Goal: Information Seeking & Learning: Compare options

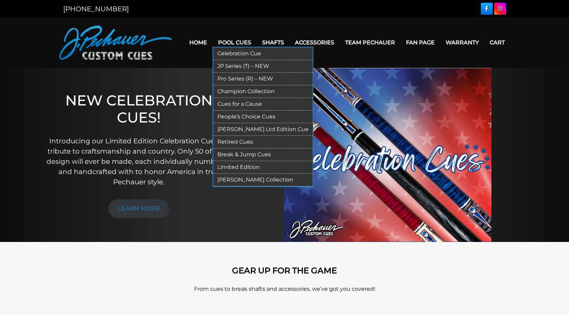
click at [234, 66] on link "JP Series (T) – NEW" at bounding box center [262, 66] width 99 height 13
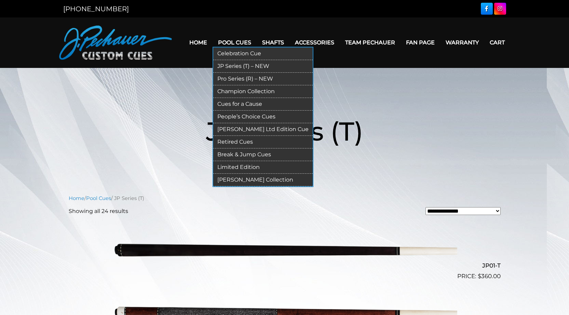
click at [239, 90] on link "Champion Collection" at bounding box center [262, 91] width 99 height 13
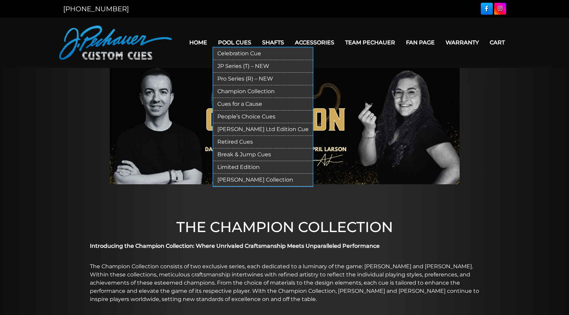
click at [241, 128] on link "[PERSON_NAME] Ltd Edition Cue" at bounding box center [262, 129] width 99 height 13
click at [241, 128] on link "Brett Favre Ltd Edition Cue" at bounding box center [262, 129] width 99 height 13
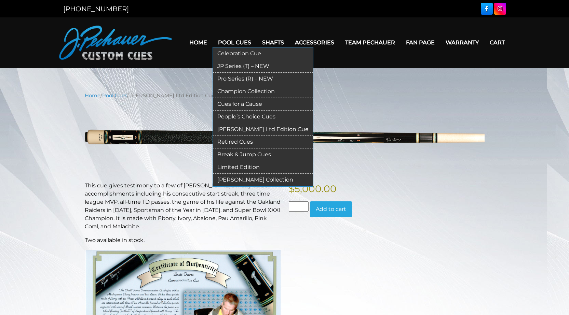
click at [238, 67] on link "JP Series (T) – NEW" at bounding box center [262, 66] width 99 height 13
click at [234, 62] on link "JP Series (T) – NEW" at bounding box center [262, 66] width 99 height 13
click at [239, 67] on link "JP Series (T) – NEW" at bounding box center [262, 66] width 99 height 13
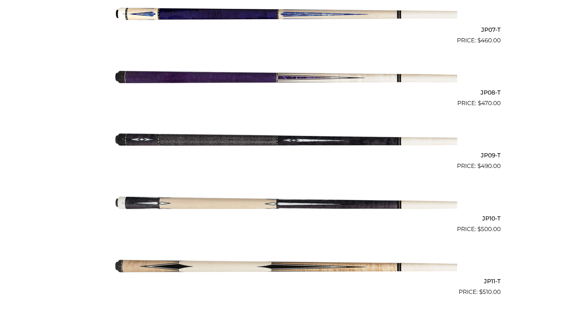
scroll to position [612, 0]
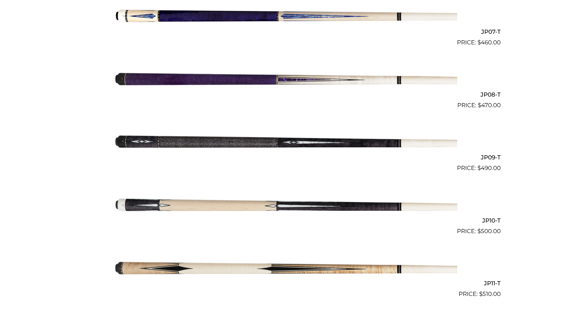
click at [209, 83] on img at bounding box center [284, 78] width 345 height 57
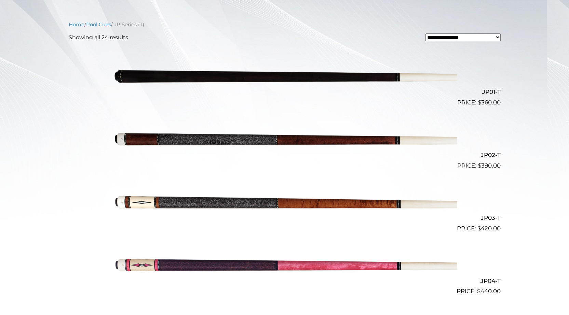
scroll to position [175, 0]
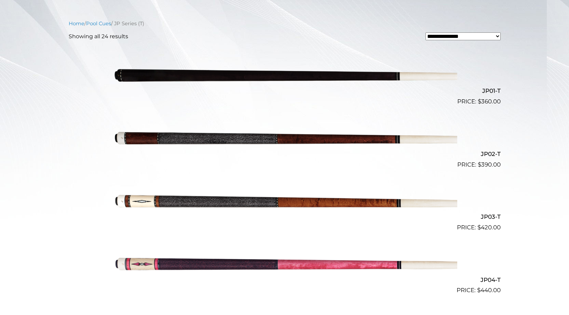
click at [228, 141] on img at bounding box center [284, 137] width 345 height 57
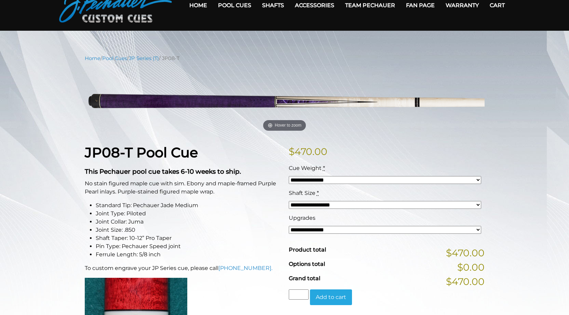
scroll to position [34, 0]
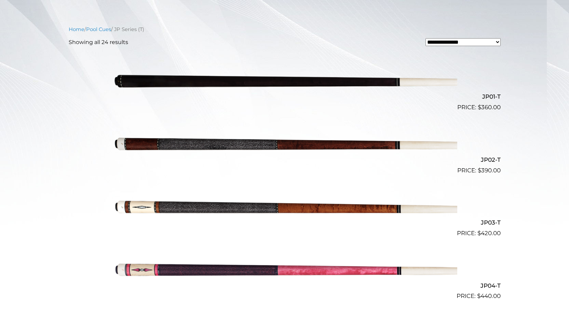
scroll to position [172, 0]
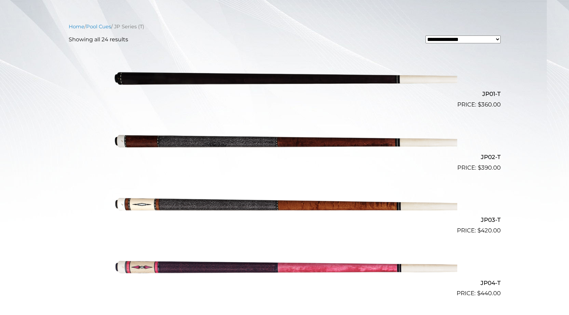
click at [154, 78] on img at bounding box center [284, 77] width 345 height 57
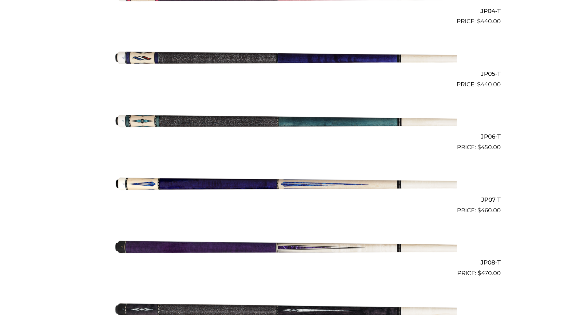
scroll to position [447, 0]
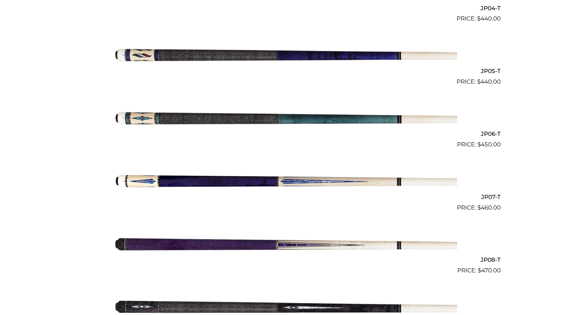
click at [219, 243] on img at bounding box center [284, 243] width 345 height 57
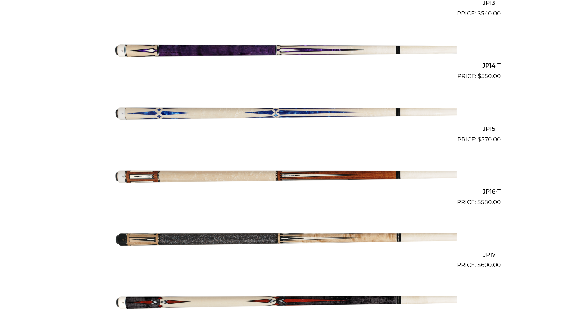
scroll to position [1019, 0]
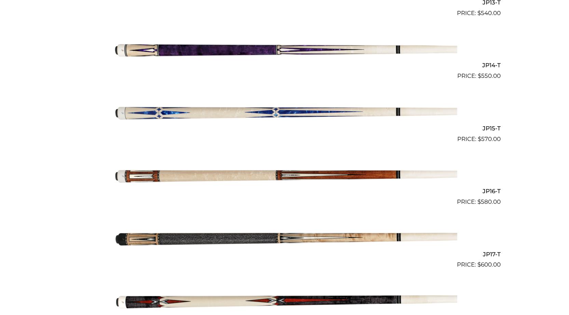
click at [189, 239] on img at bounding box center [284, 237] width 345 height 57
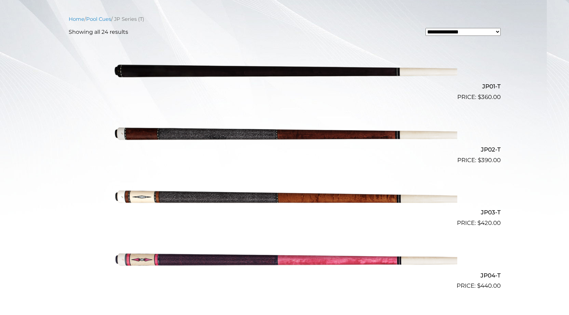
scroll to position [177, 0]
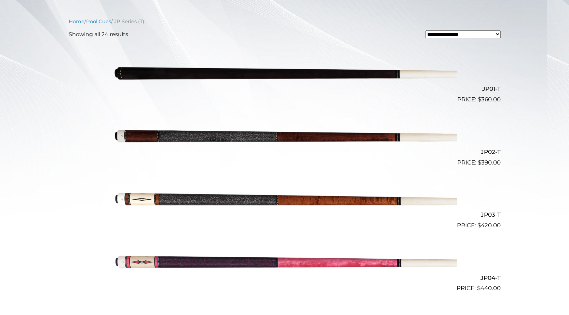
click at [332, 139] on img at bounding box center [284, 135] width 345 height 57
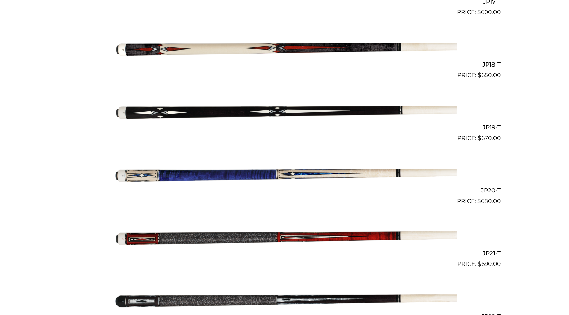
scroll to position [1270, 0]
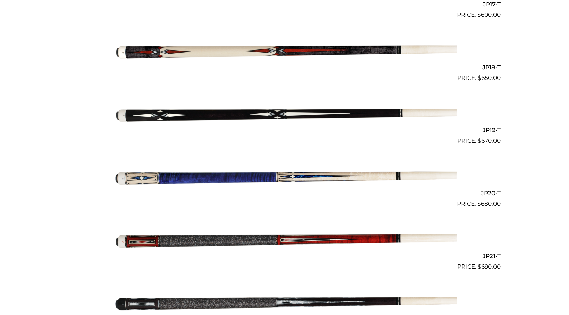
click at [285, 240] on img at bounding box center [284, 239] width 345 height 57
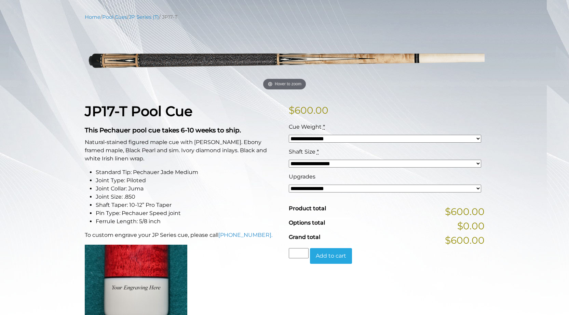
scroll to position [69, 0]
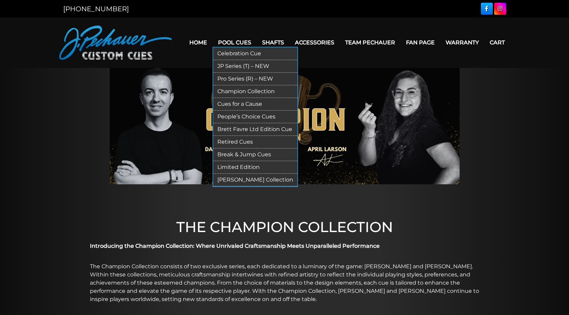
click at [234, 67] on link "JP Series (T) – NEW" at bounding box center [255, 66] width 84 height 13
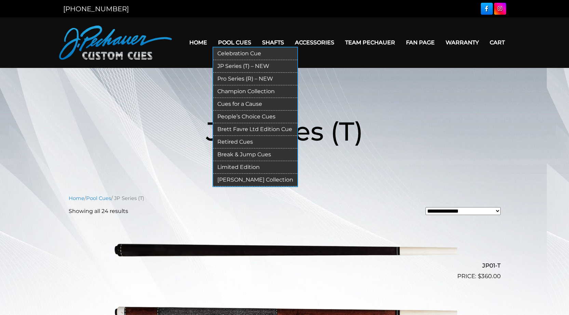
click at [230, 45] on link "Pool Cues" at bounding box center [235, 42] width 44 height 17
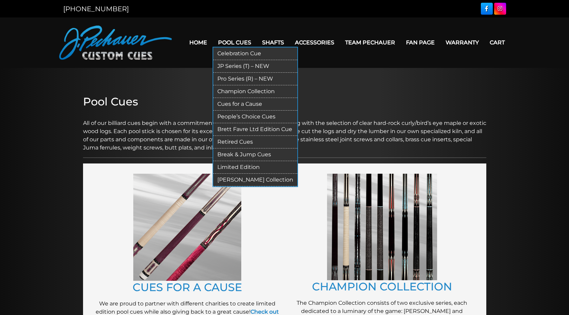
click at [231, 64] on link "JP Series (T) – NEW" at bounding box center [255, 66] width 84 height 13
click at [235, 64] on link "JP Series (T) – NEW" at bounding box center [255, 66] width 84 height 13
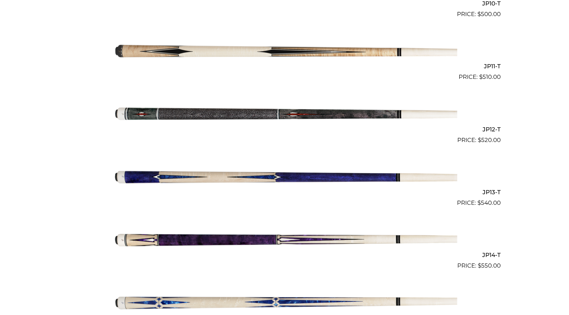
scroll to position [830, 0]
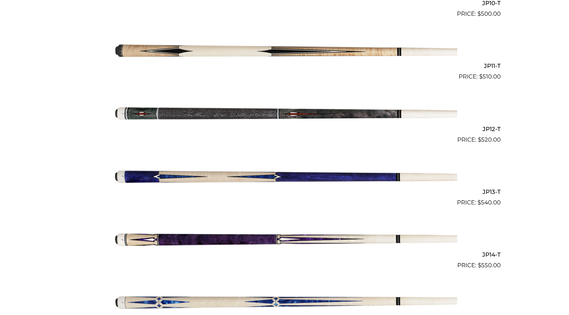
click at [217, 236] on img at bounding box center [284, 238] width 345 height 57
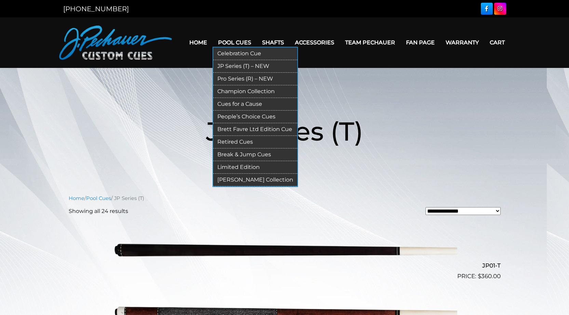
click at [233, 67] on link "JP Series (T) – NEW" at bounding box center [255, 66] width 84 height 13
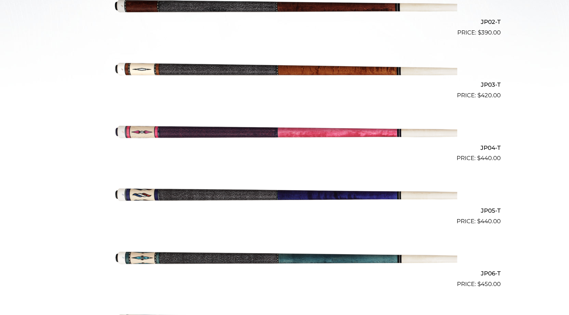
scroll to position [307, 0]
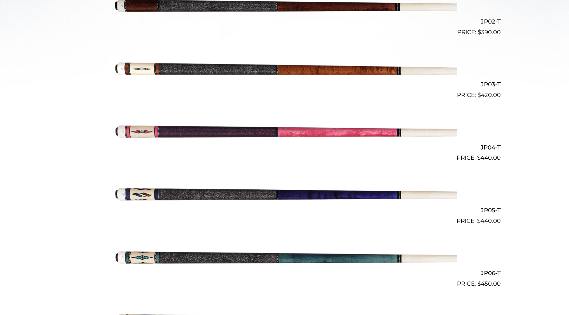
click at [327, 259] on img at bounding box center [284, 257] width 345 height 57
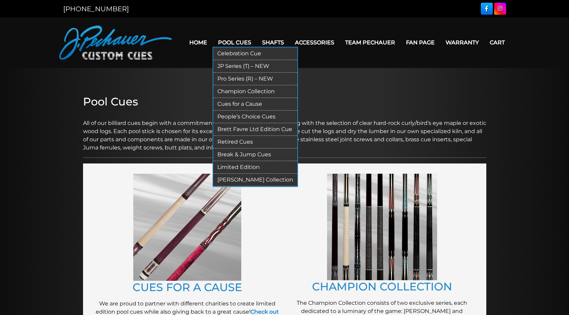
click at [236, 43] on link "Pool Cues" at bounding box center [235, 42] width 44 height 17
click at [235, 55] on link "Celebration Cue" at bounding box center [255, 53] width 84 height 13
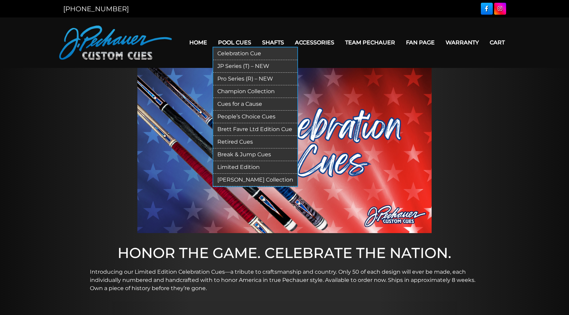
click at [240, 65] on link "JP Series (T) – NEW" at bounding box center [255, 66] width 84 height 13
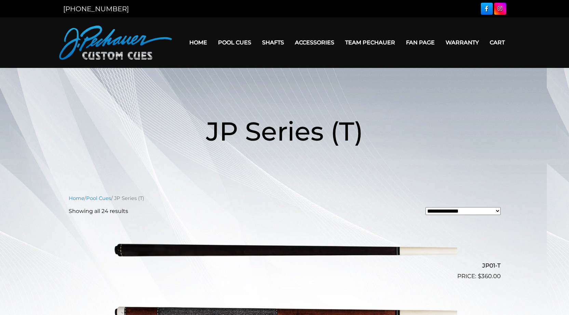
drag, startPoint x: 554, startPoint y: -3, endPoint x: 574, endPoint y: -23, distance: 27.8
